Goal: Task Accomplishment & Management: Complete application form

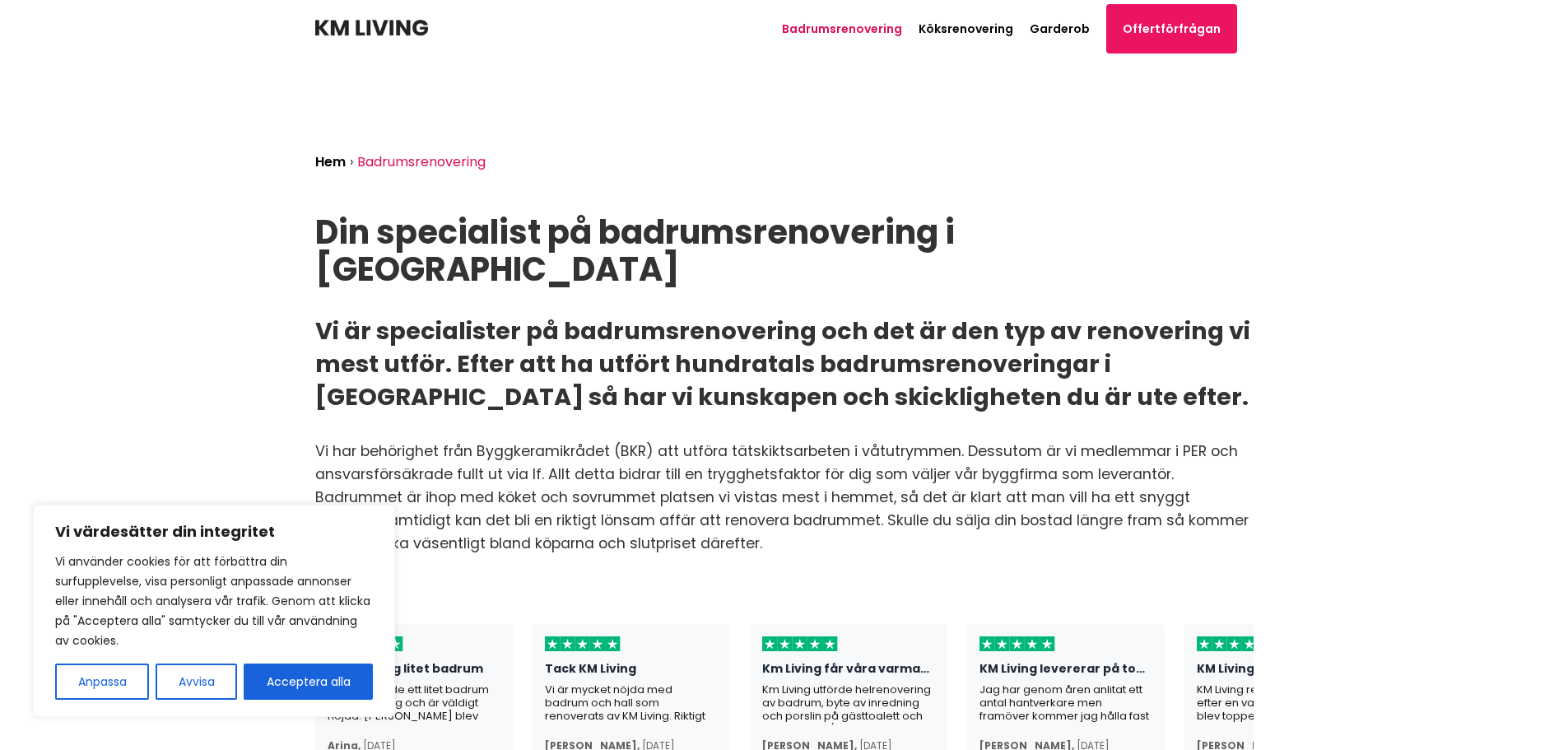
click at [874, 26] on link "Badrumsrenovering" at bounding box center [842, 28] width 120 height 16
click at [1205, 26] on link "Offertförfrågan" at bounding box center [1172, 28] width 131 height 49
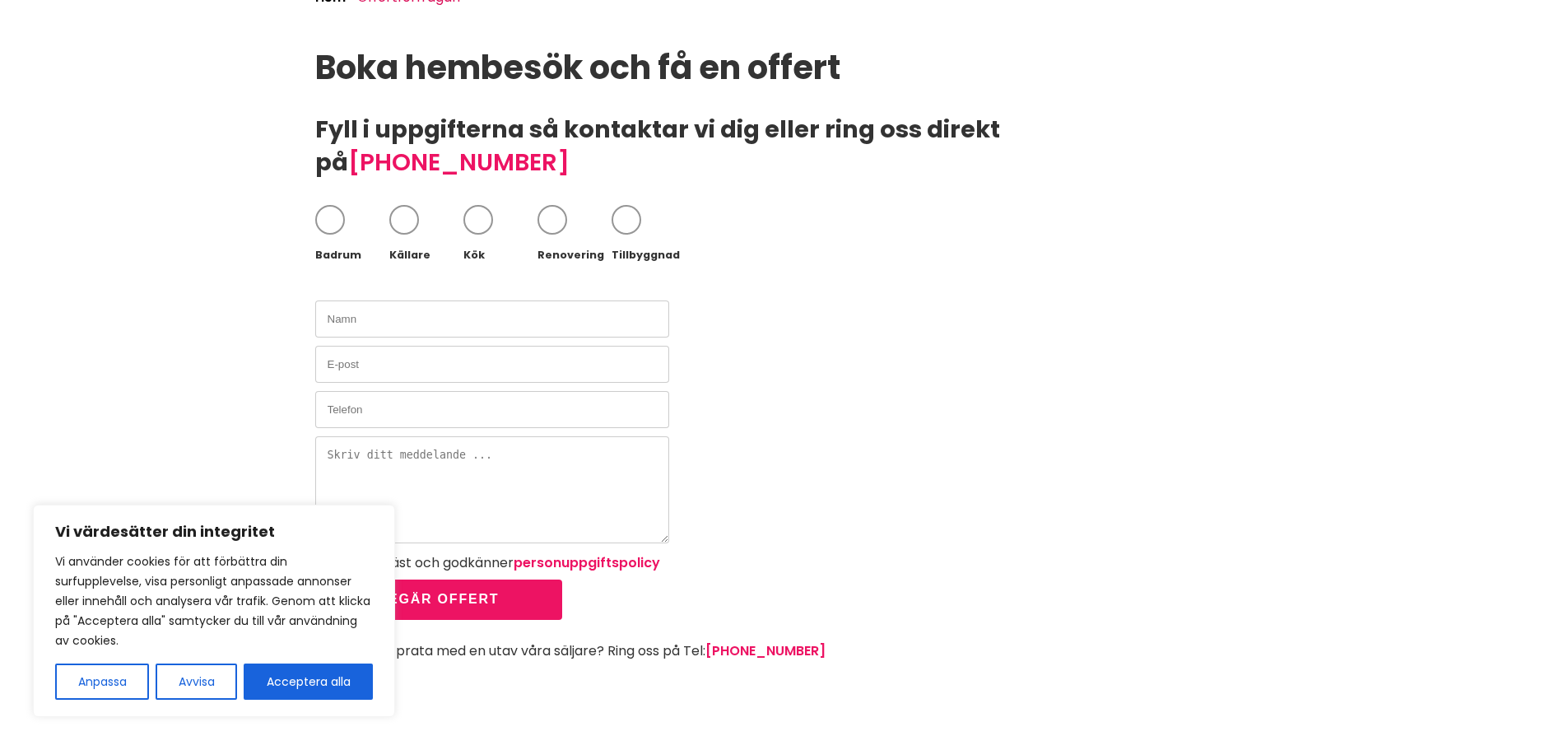
scroll to position [247, 0]
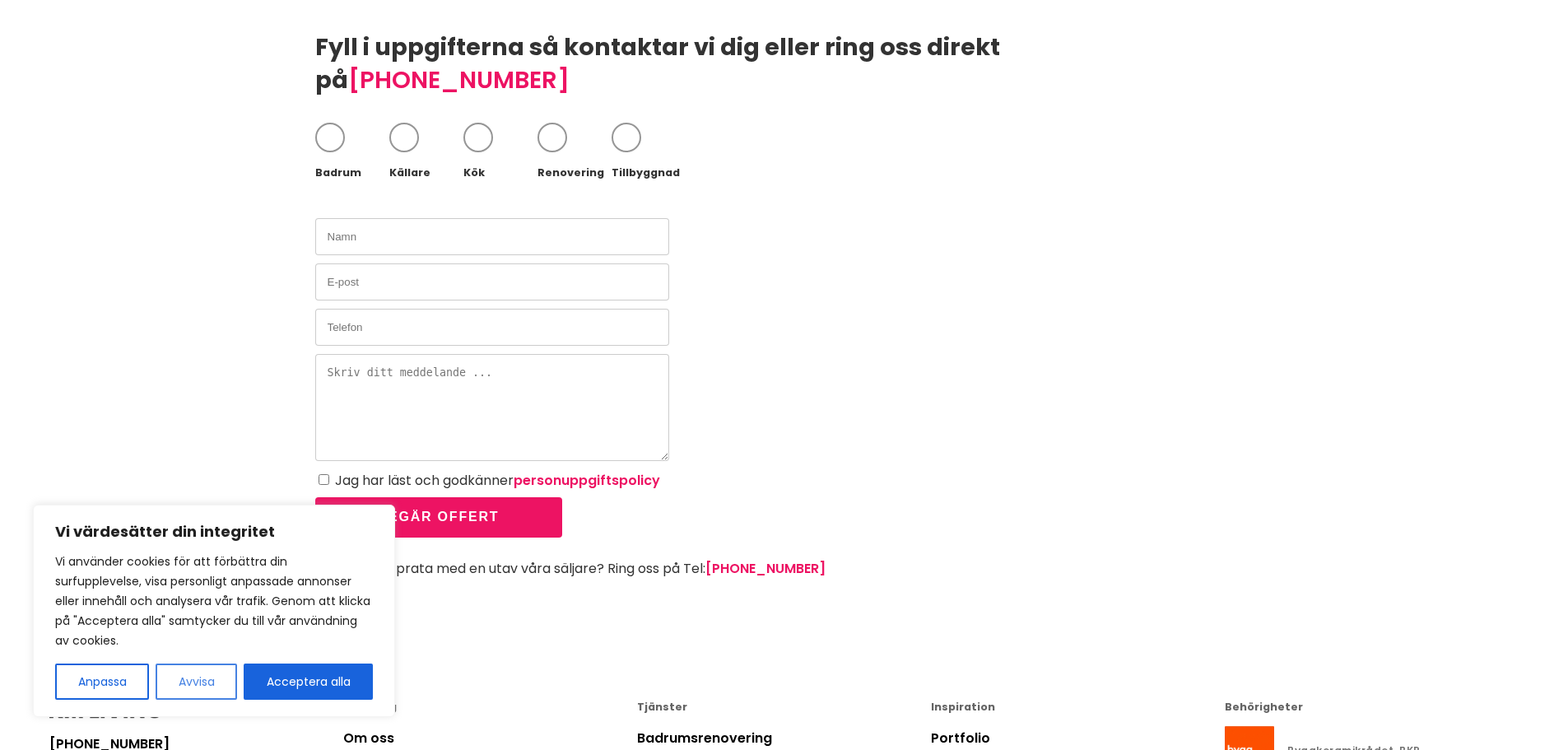
click at [194, 677] on button "Avvisa" at bounding box center [196, 682] width 82 height 36
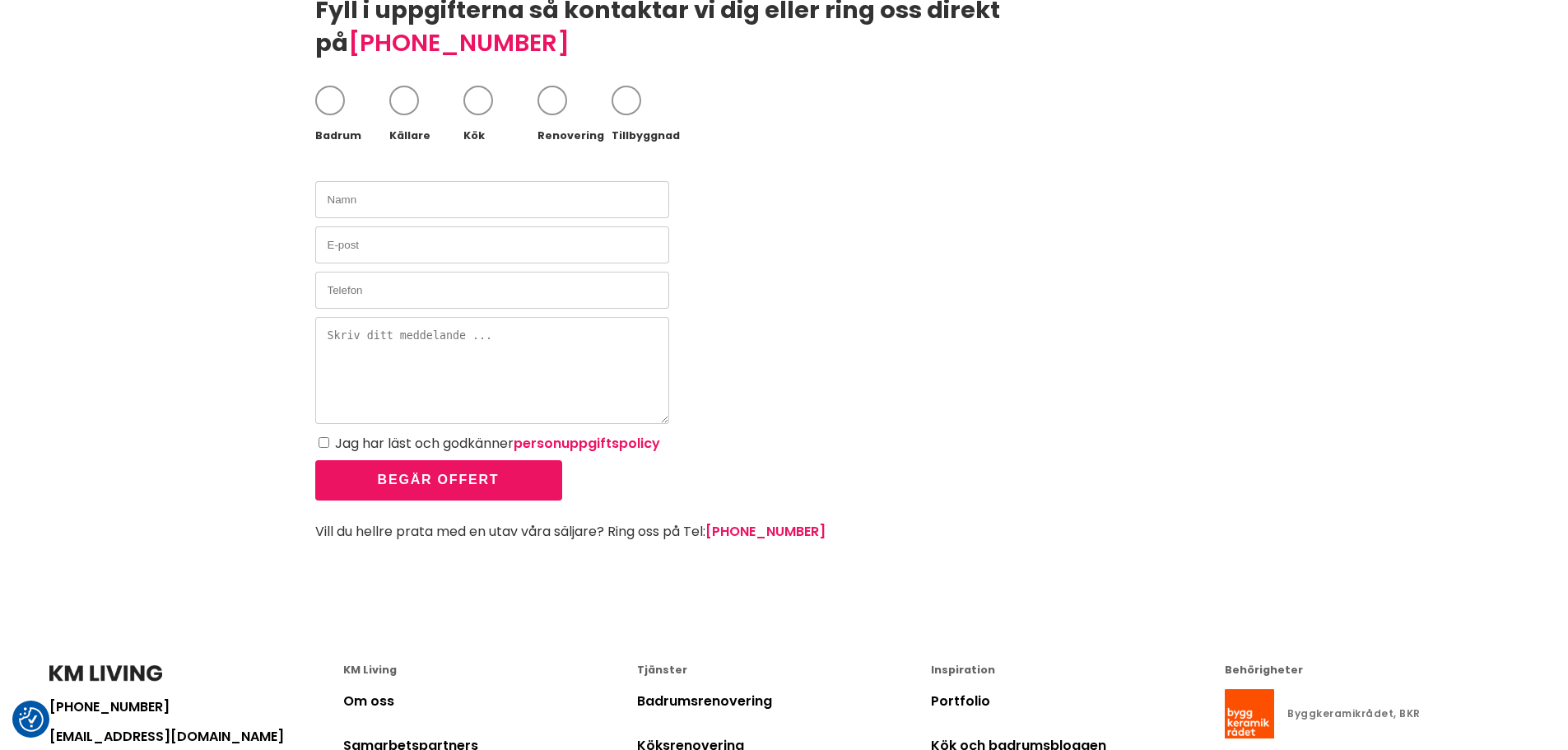
scroll to position [576, 0]
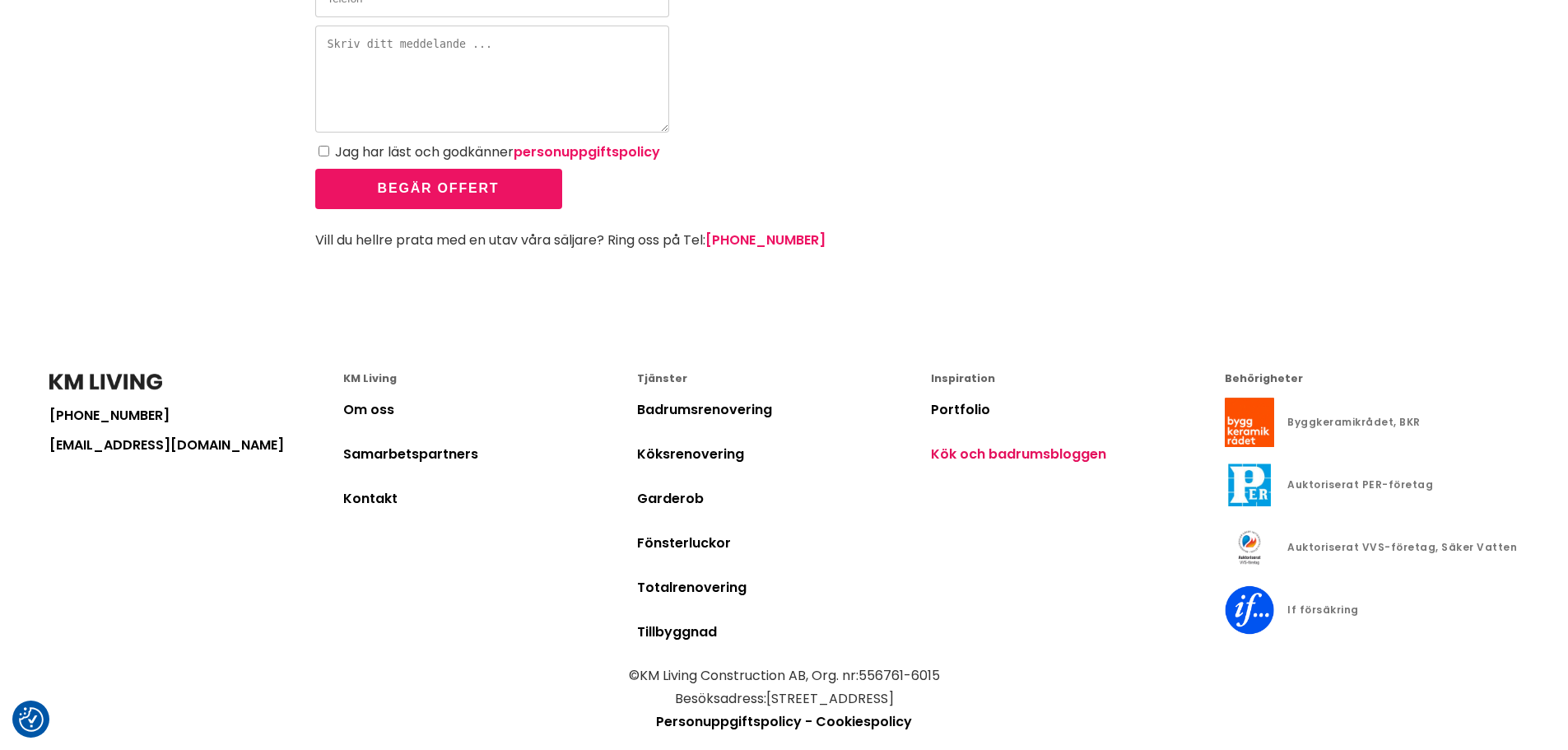
click at [1015, 445] on link "Kök och badrumsbloggen" at bounding box center [1018, 454] width 175 height 19
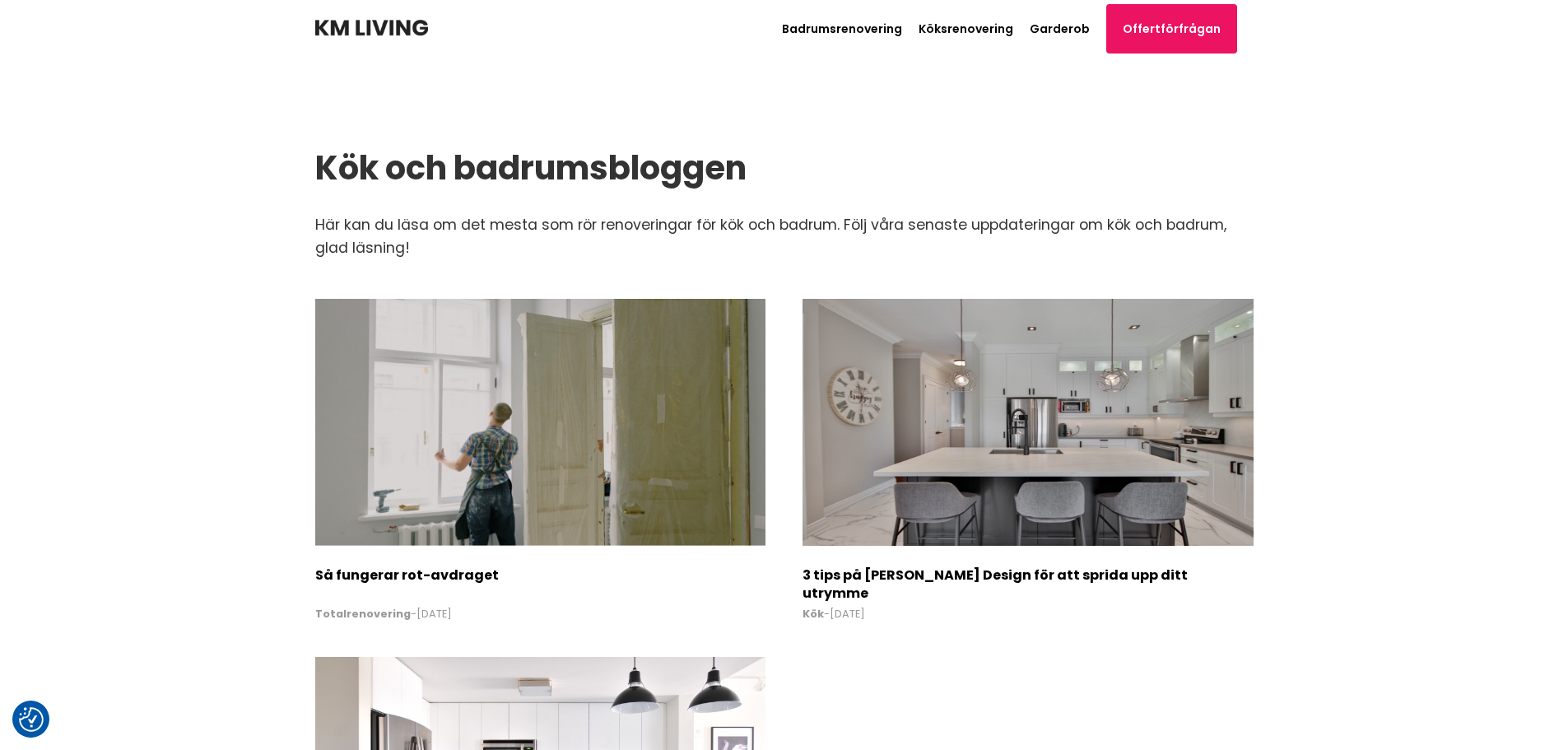
click at [854, 18] on li "Badrumsrenovering" at bounding box center [850, 28] width 137 height 25
click at [852, 24] on link "Badrumsrenovering" at bounding box center [842, 28] width 120 height 16
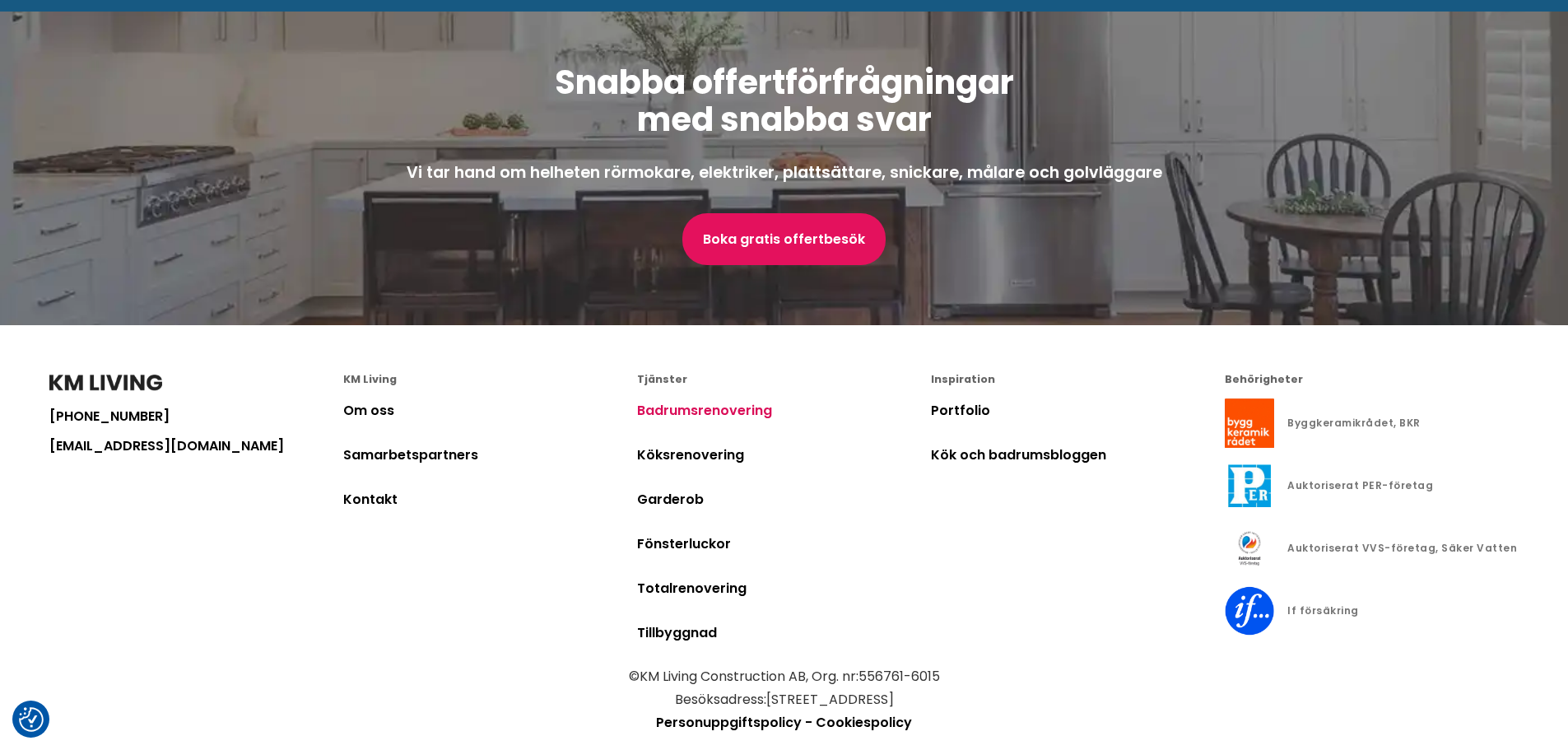
scroll to position [5972, 0]
